Goal: Use online tool/utility: Utilize a website feature to perform a specific function

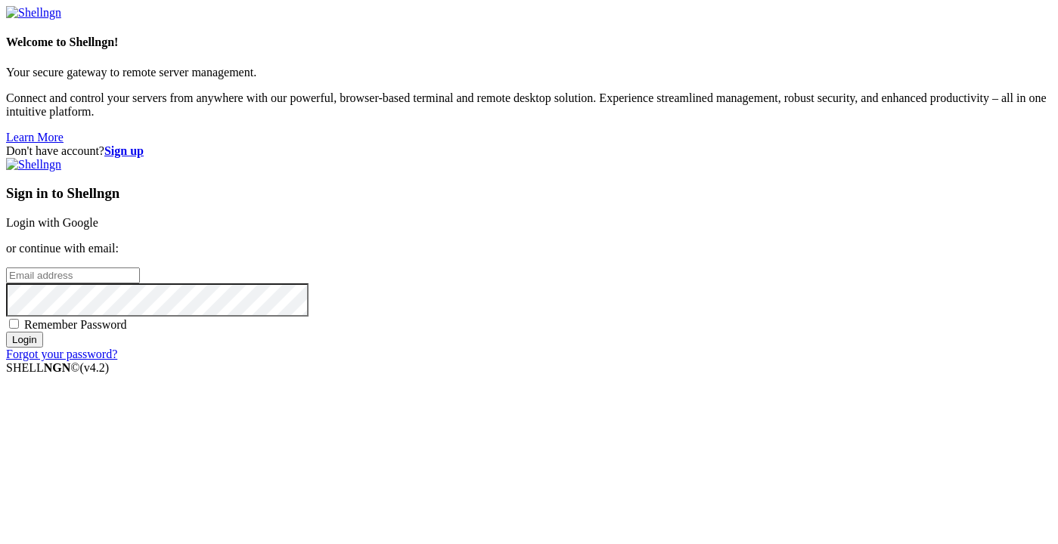
click at [98, 216] on link "Login with Google" at bounding box center [52, 222] width 92 height 13
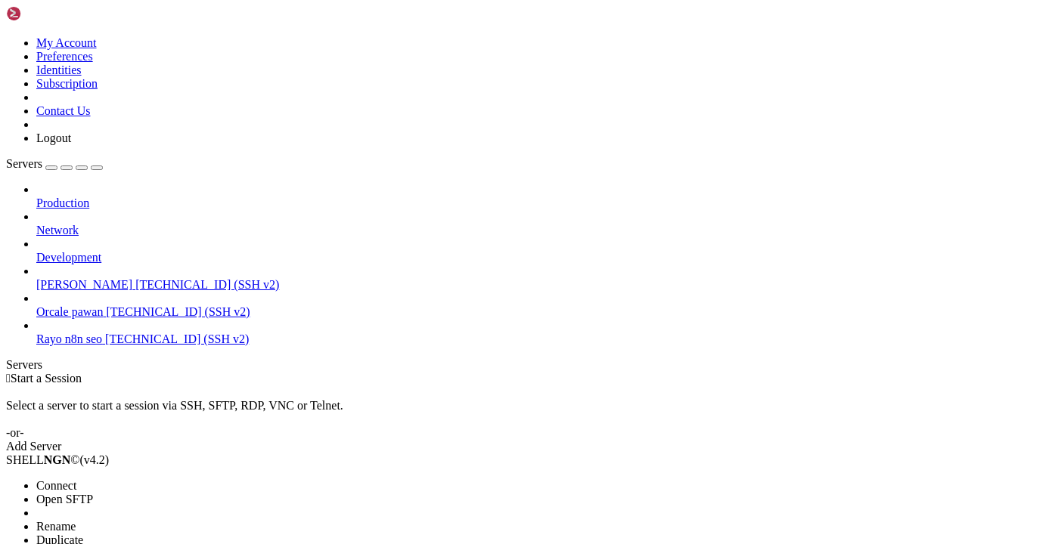
click at [132, 479] on li "Connect" at bounding box center [105, 486] width 138 height 14
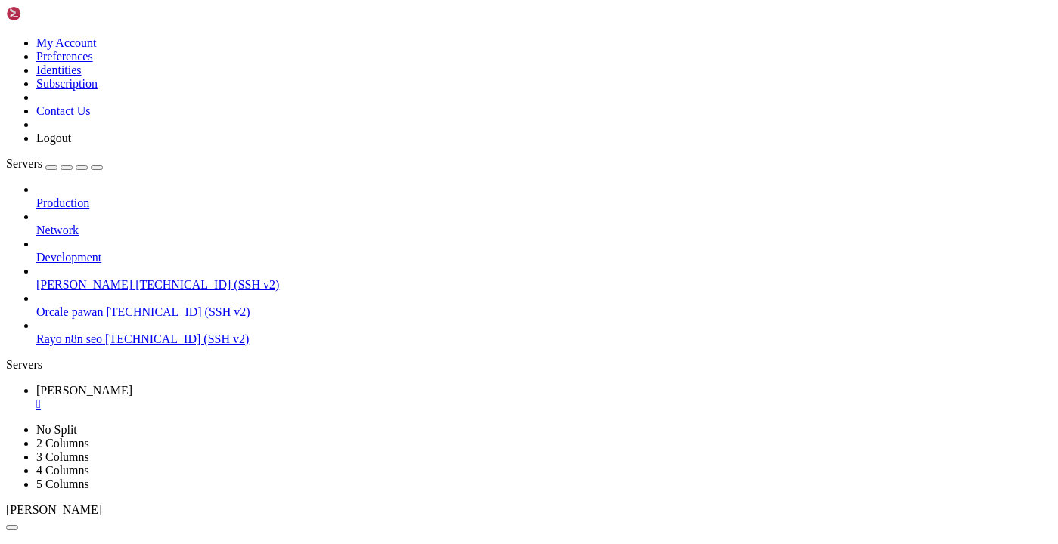
scroll to position [1446, 0]
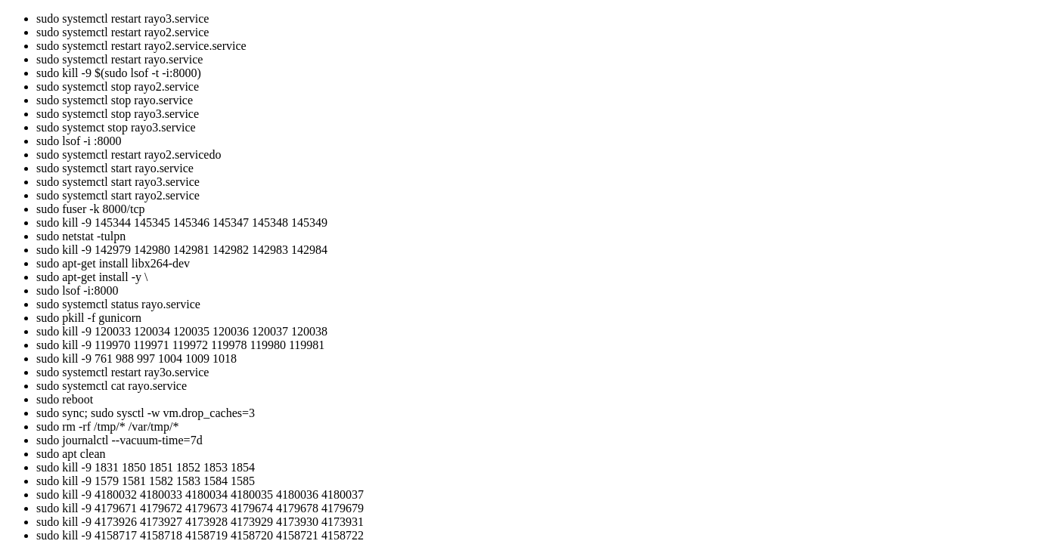
scroll to position [1471, 0]
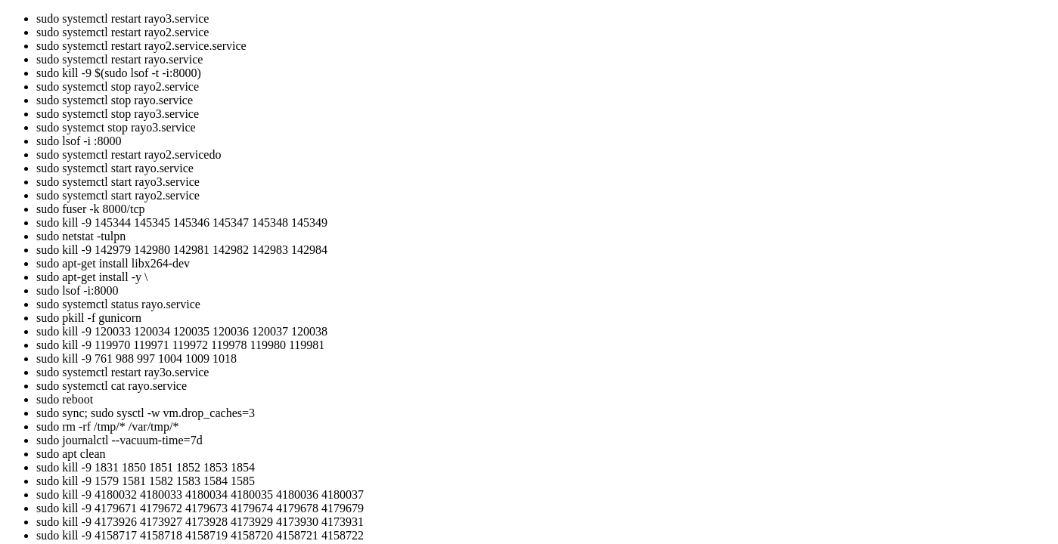
scroll to position [1483, 0]
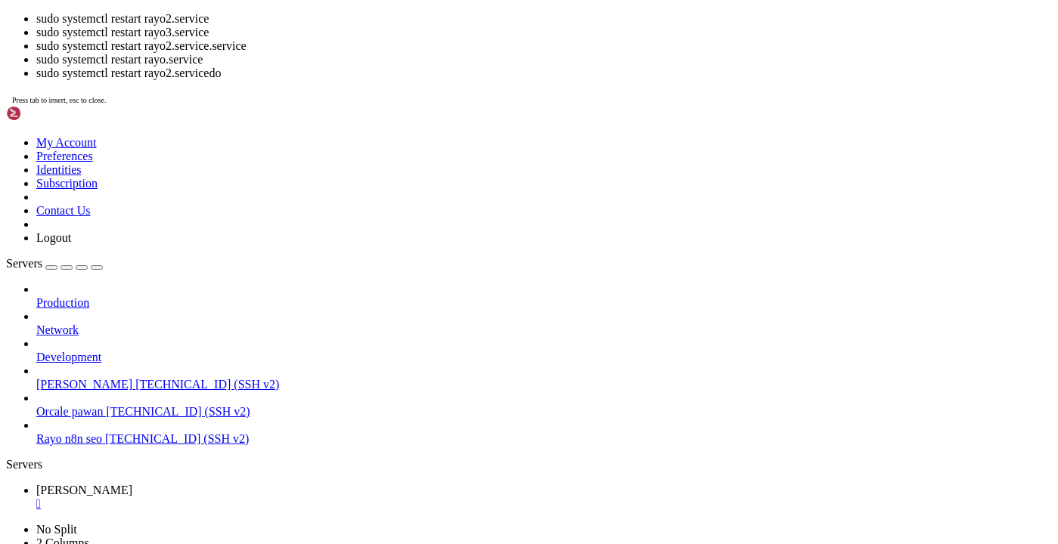
scroll to position [1496, 0]
